Goal: Information Seeking & Learning: Learn about a topic

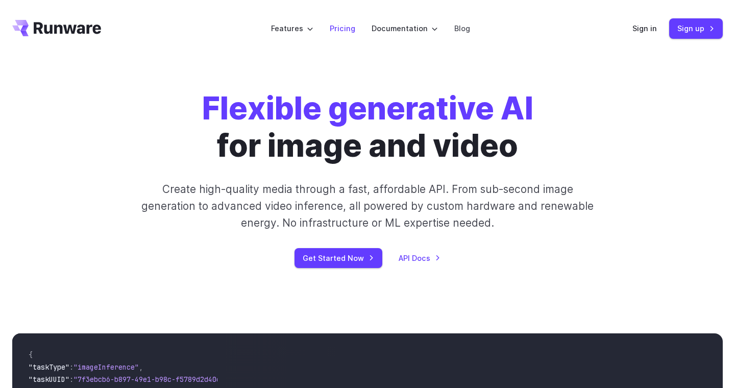
click at [341, 29] on link "Pricing" at bounding box center [343, 28] width 26 height 12
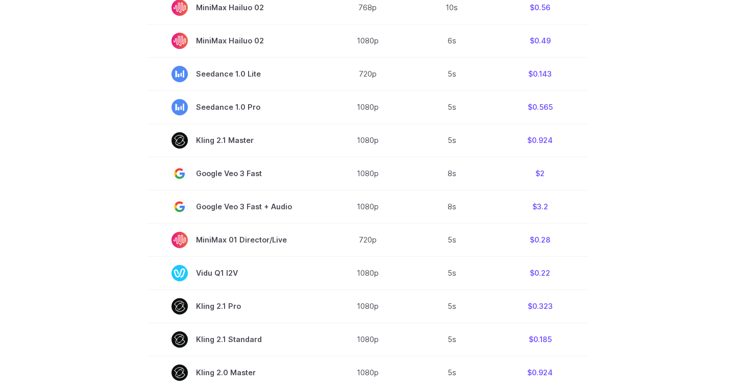
scroll to position [377, 0]
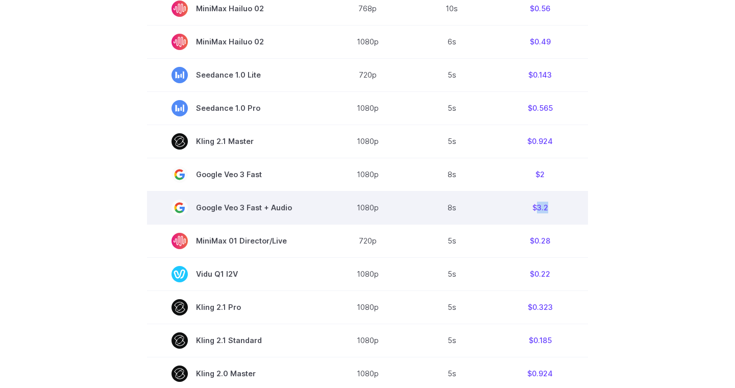
drag, startPoint x: 533, startPoint y: 210, endPoint x: 550, endPoint y: 210, distance: 17.9
click at [550, 210] on td "$3.2" at bounding box center [540, 207] width 96 height 33
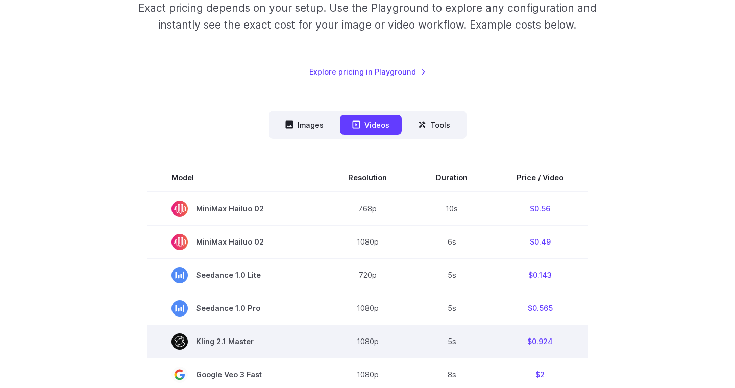
scroll to position [163, 0]
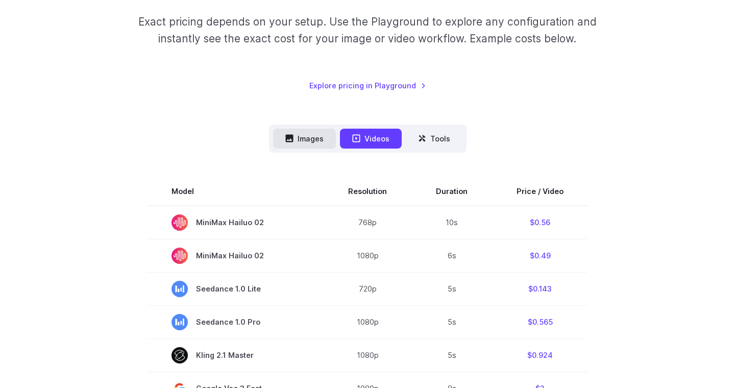
click at [306, 143] on button "Images" at bounding box center [304, 139] width 63 height 20
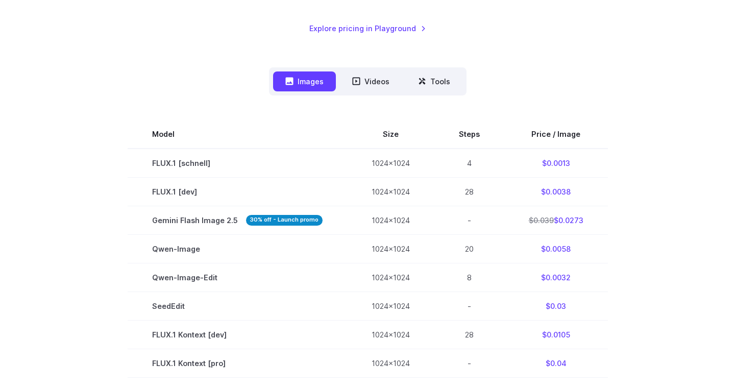
scroll to position [13, 0]
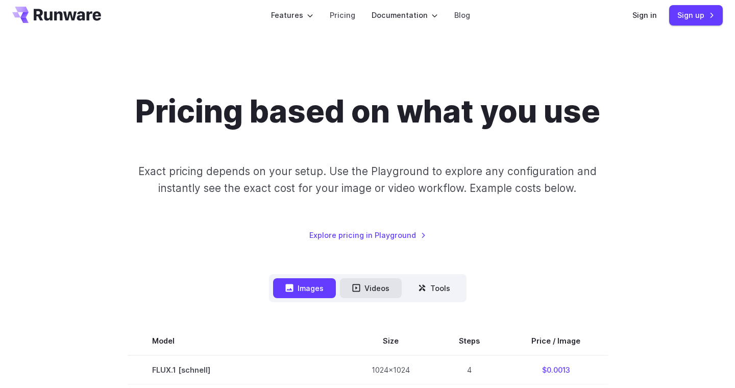
click at [368, 294] on button "Videos" at bounding box center [371, 288] width 62 height 20
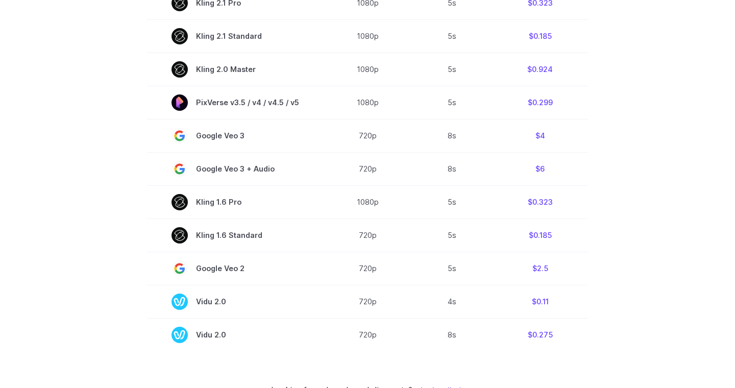
scroll to position [683, 0]
